Goal: Find specific page/section: Find specific page/section

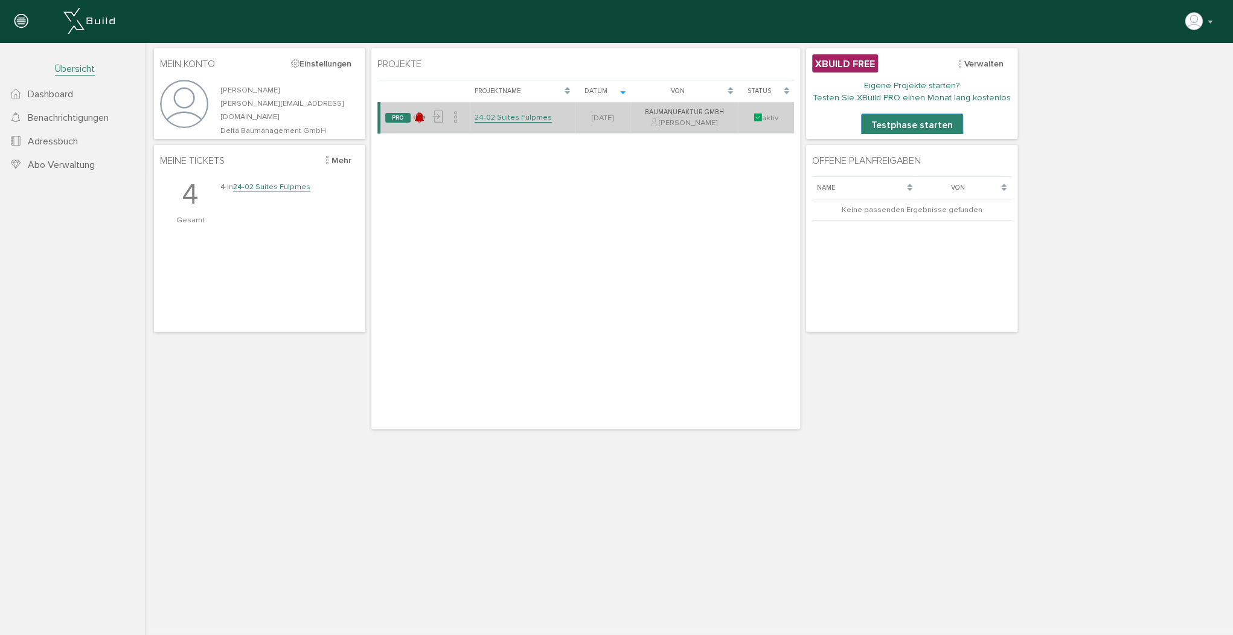
click at [502, 115] on link "24-02 Suites Fulpmes" at bounding box center [513, 117] width 77 height 10
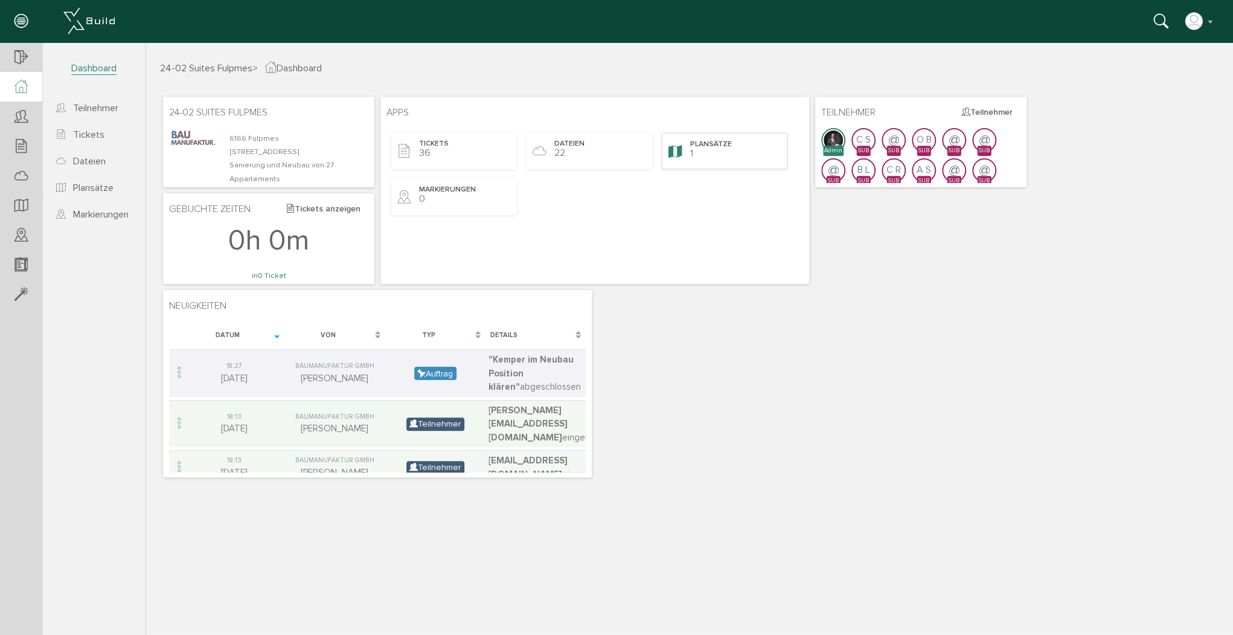
click at [699, 153] on div "Plansätze 1" at bounding box center [725, 151] width 126 height 36
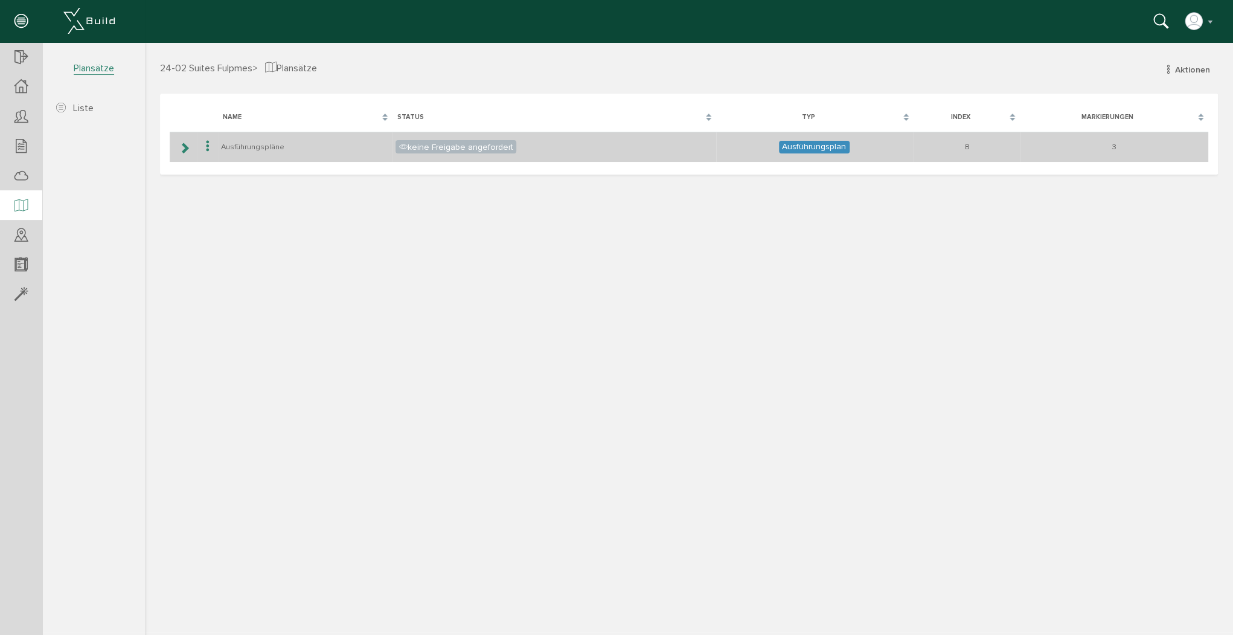
click at [188, 144] on icon at bounding box center [184, 148] width 11 height 10
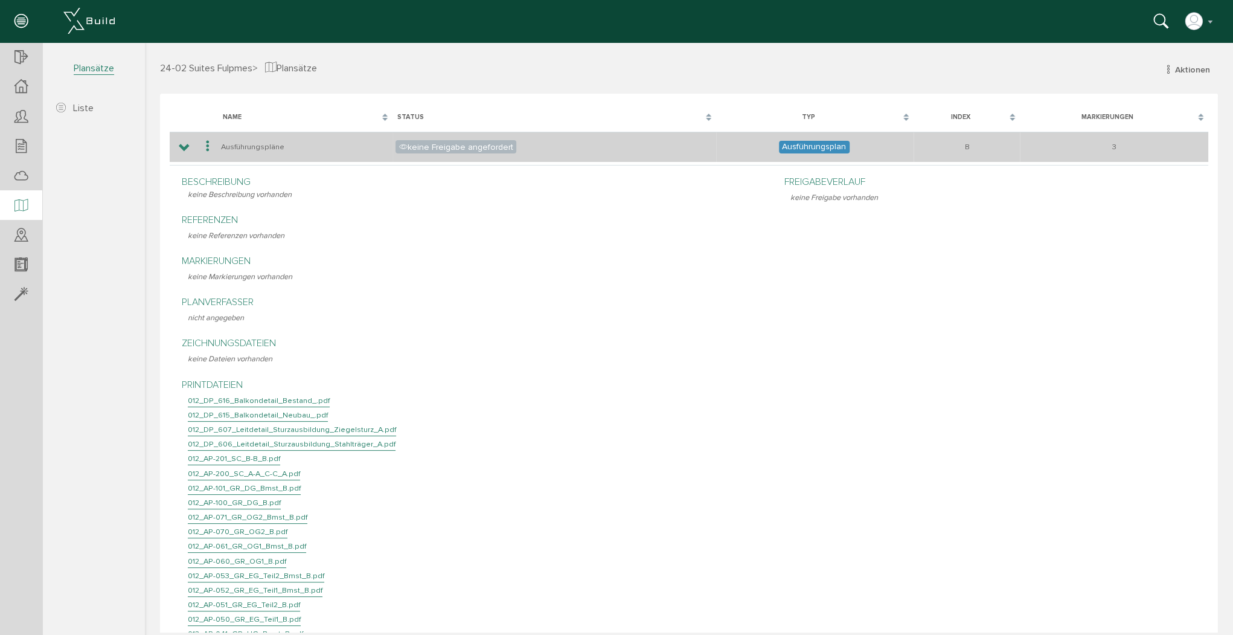
click at [181, 147] on icon at bounding box center [184, 148] width 11 height 10
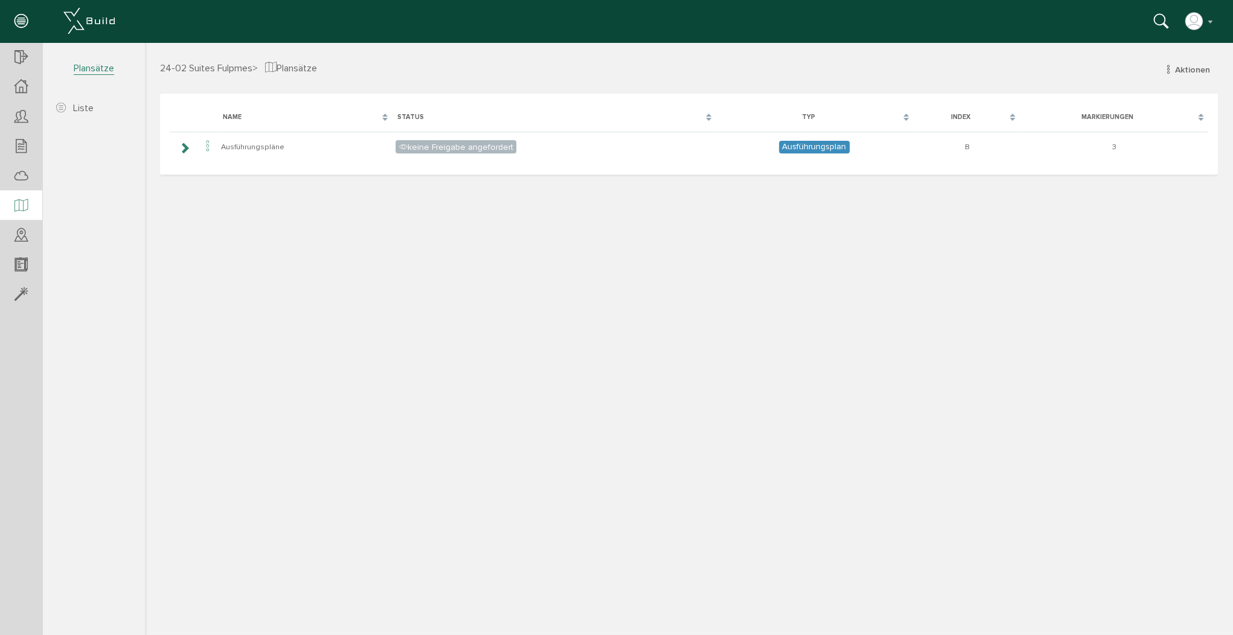
click at [229, 66] on span "24-02 Suites Fulpmes" at bounding box center [206, 68] width 92 height 12
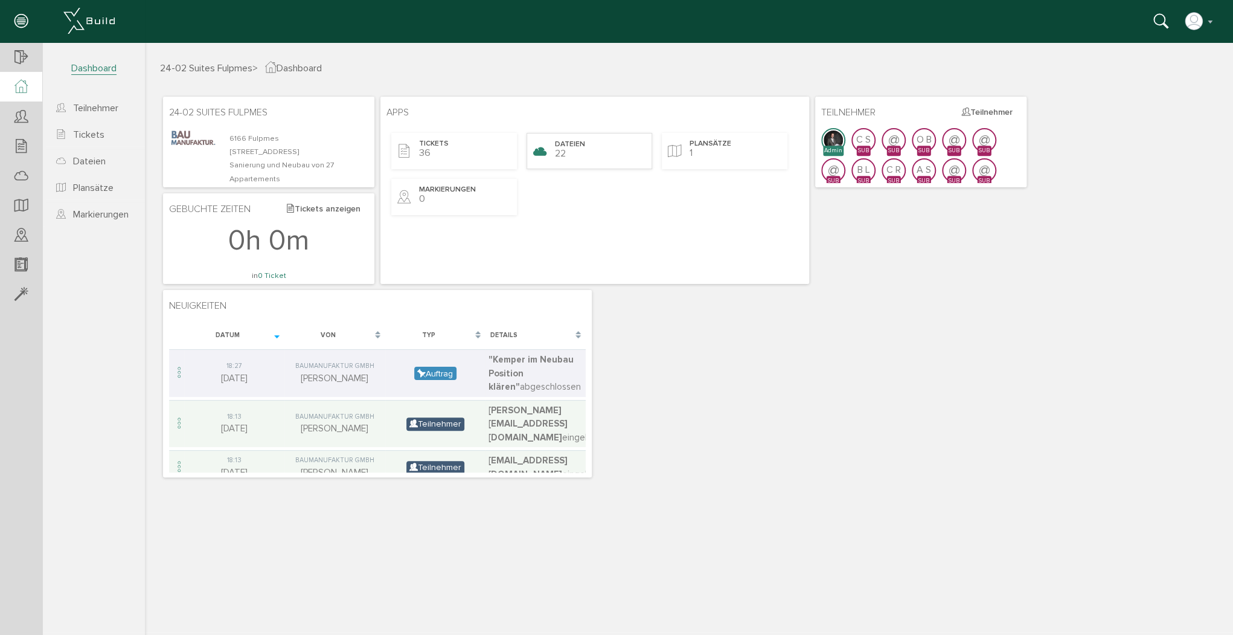
click at [584, 162] on div "Dateien 22" at bounding box center [590, 151] width 126 height 36
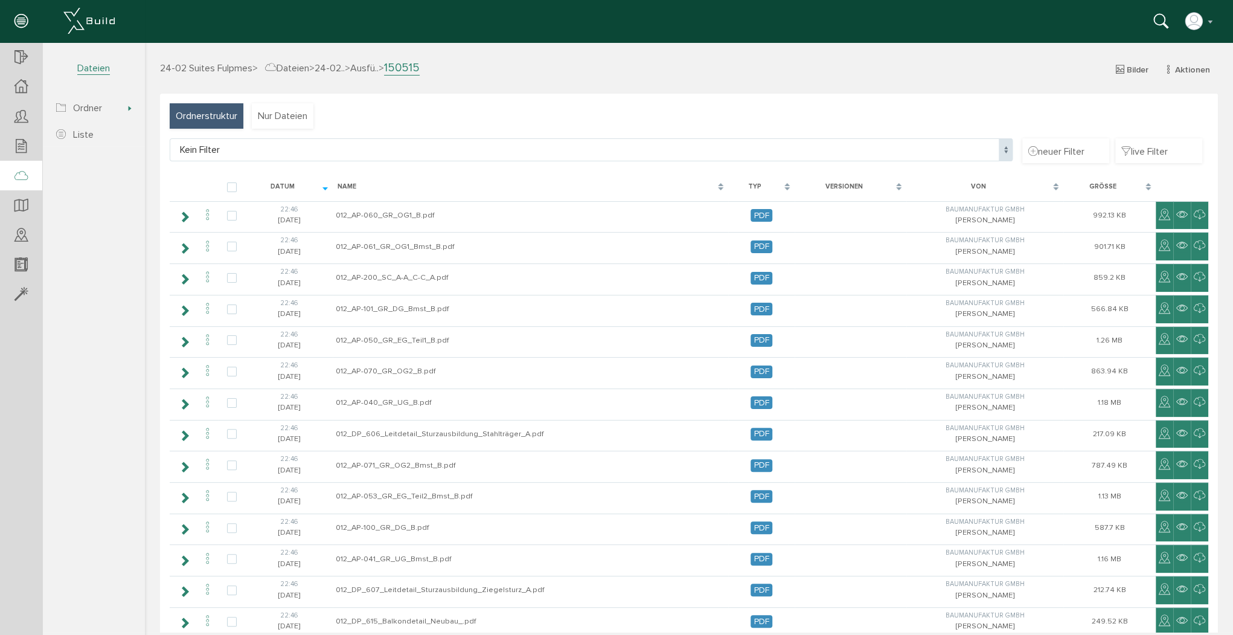
click at [321, 68] on span "> 24-02.." at bounding box center [327, 68] width 36 height 12
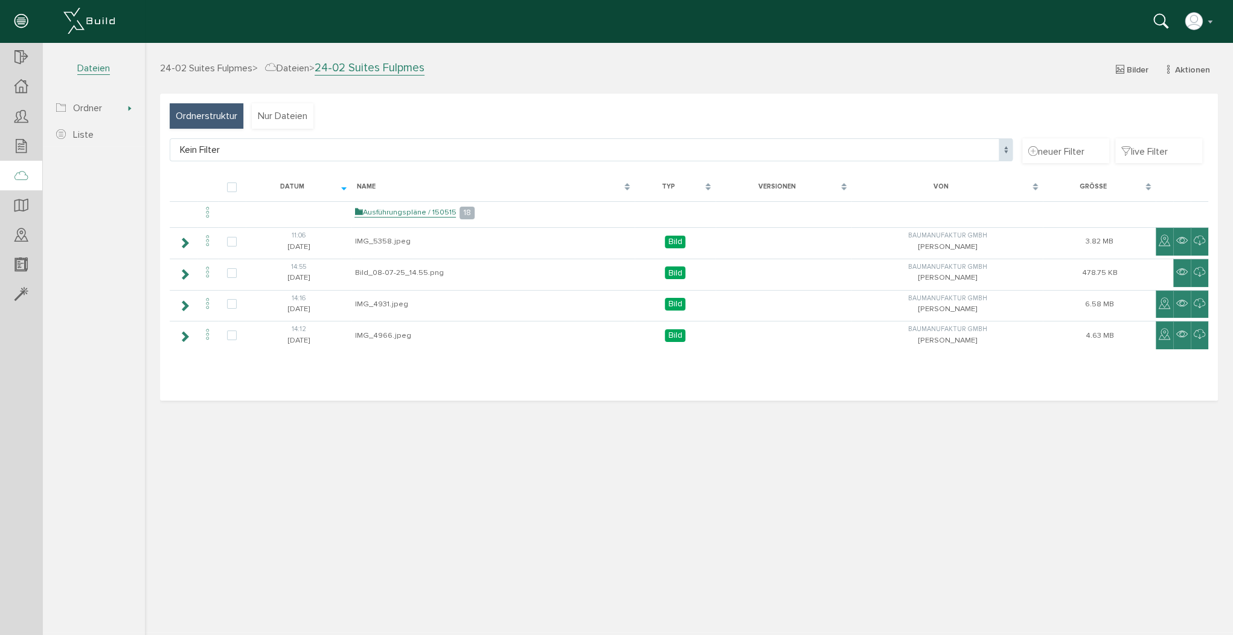
click at [519, 82] on div "24-02 Suites Fulpmes > Dateien > 24-02 Suites Fulpmes Bilder Aktionen Ordner Da…" at bounding box center [689, 76] width 1076 height 33
